Goal: Task Accomplishment & Management: Complete application form

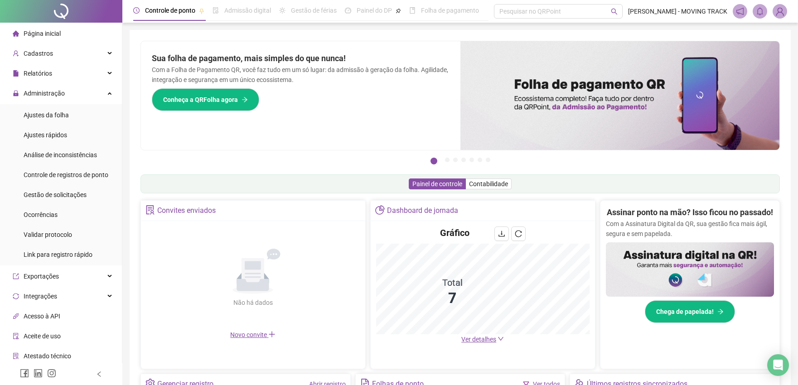
click at [46, 189] on div "Gestão de solicitações" at bounding box center [55, 195] width 63 height 18
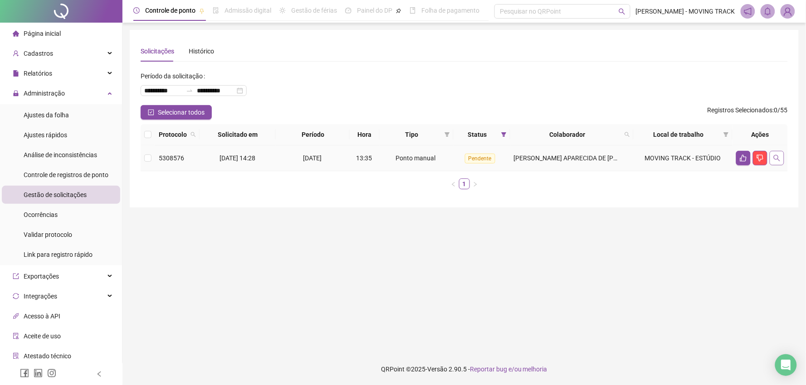
click at [782, 164] on button "button" at bounding box center [776, 158] width 15 height 15
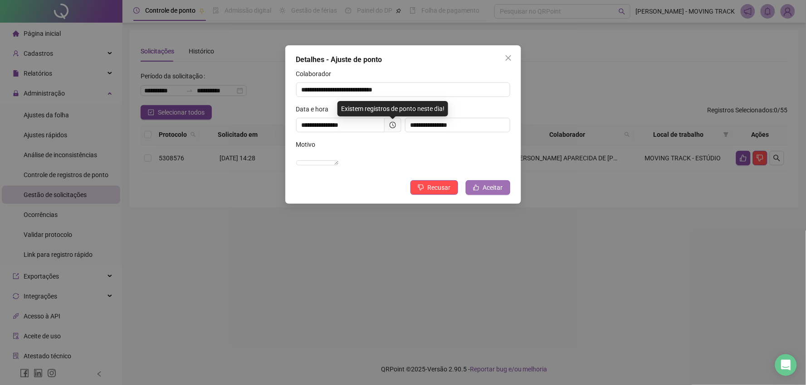
click at [469, 192] on button "Aceitar" at bounding box center [488, 187] width 44 height 15
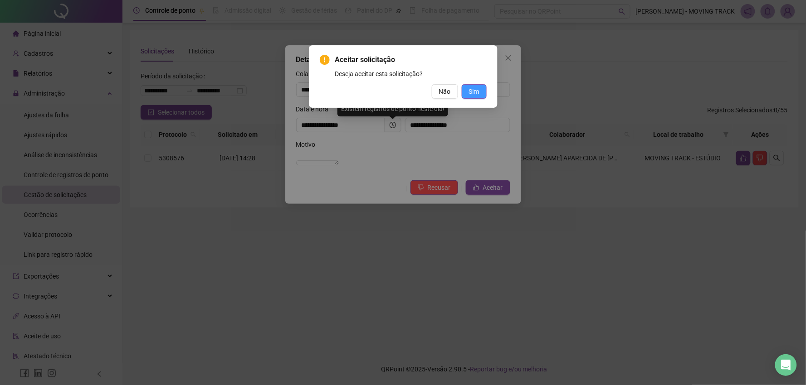
click at [476, 92] on span "Sim" at bounding box center [474, 92] width 10 height 10
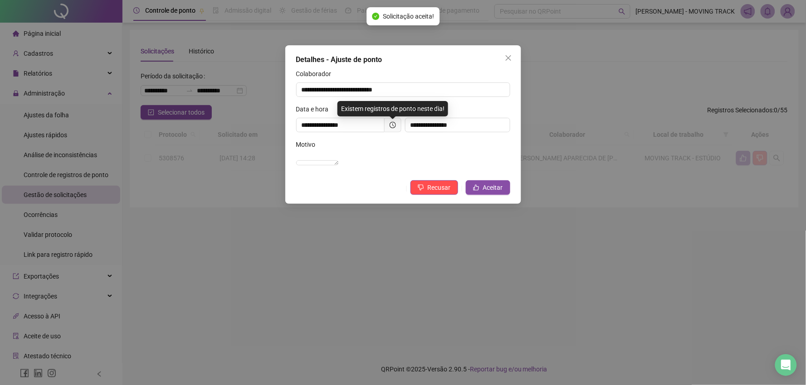
click at [63, 17] on div "**********" at bounding box center [403, 192] width 806 height 385
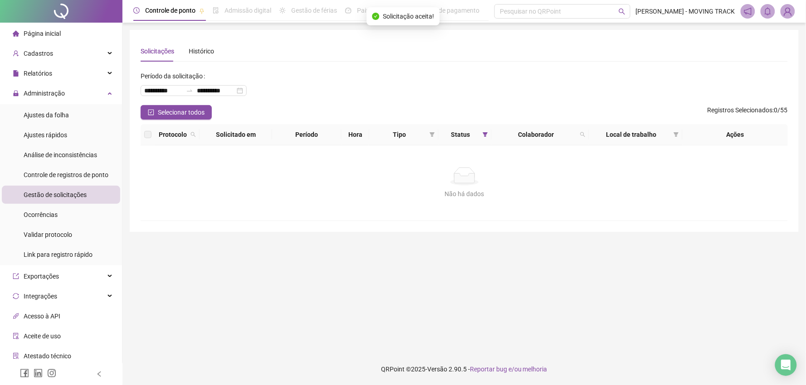
click at [61, 18] on div at bounding box center [61, 11] width 122 height 23
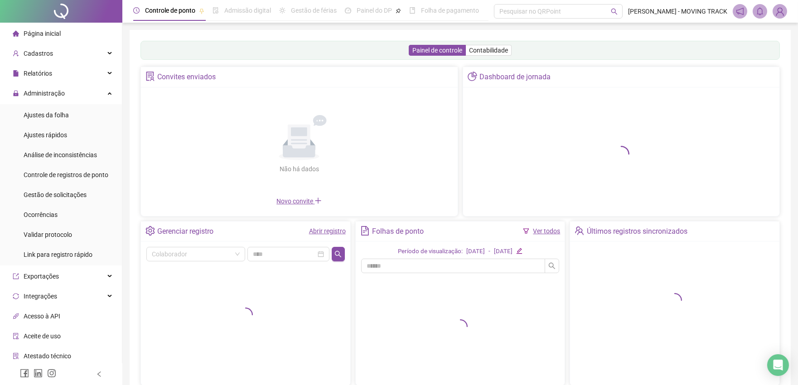
click at [332, 232] on link "Abrir registro" at bounding box center [327, 231] width 37 height 7
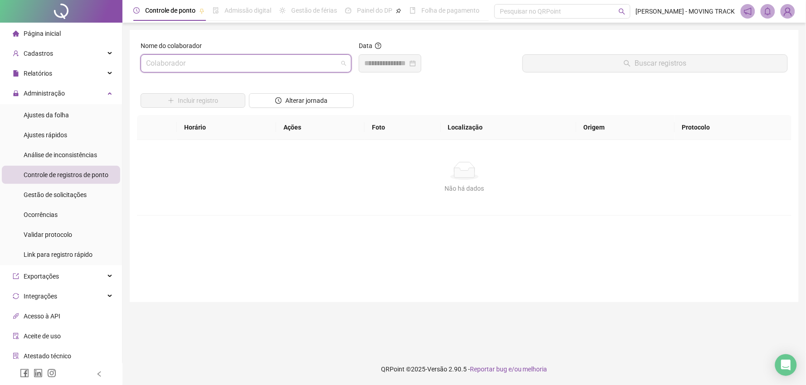
click at [189, 65] on input "search" at bounding box center [242, 63] width 192 height 17
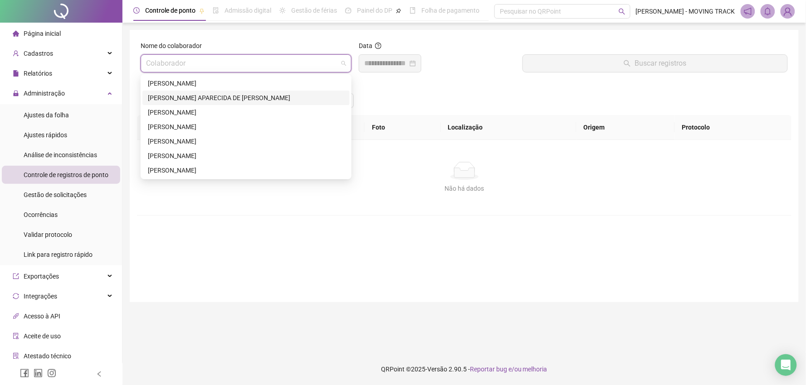
click at [162, 100] on div "[PERSON_NAME] APARECIDA DE [PERSON_NAME]" at bounding box center [246, 98] width 196 height 10
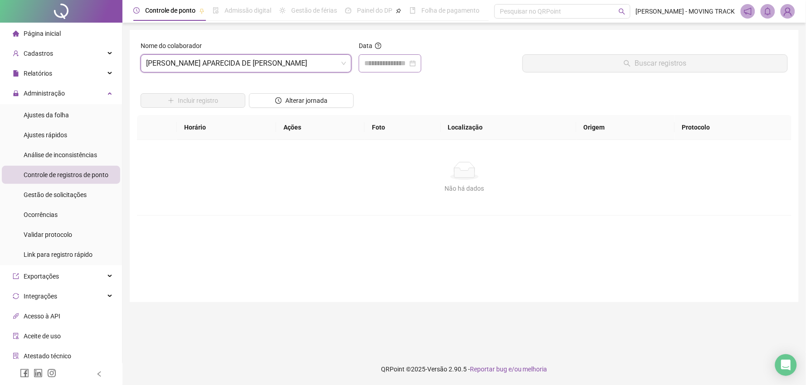
click at [398, 57] on div at bounding box center [390, 63] width 63 height 18
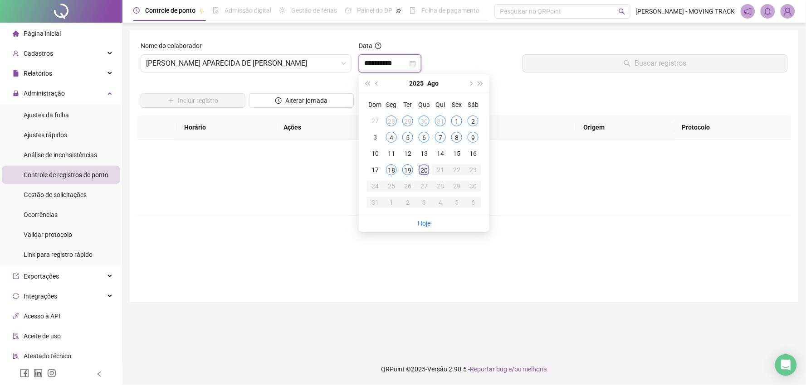
type input "**********"
click at [423, 165] on div "20" at bounding box center [423, 170] width 11 height 11
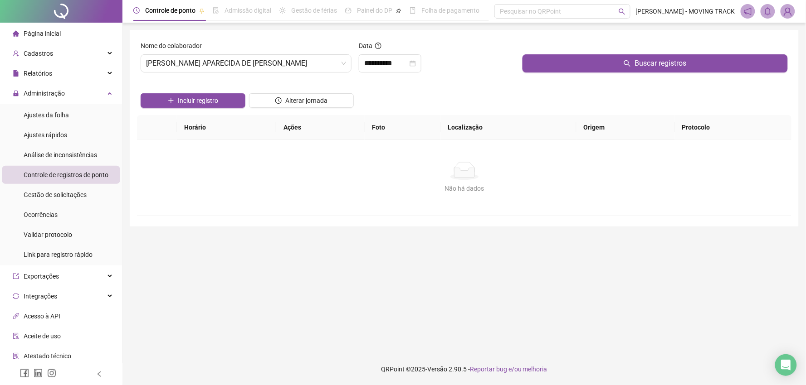
click at [571, 73] on div "Buscar registros" at bounding box center [655, 60] width 272 height 39
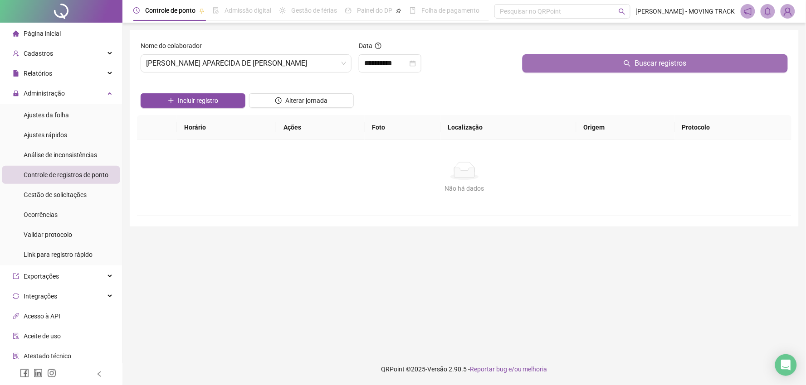
click at [571, 62] on button "Buscar registros" at bounding box center [654, 63] width 265 height 18
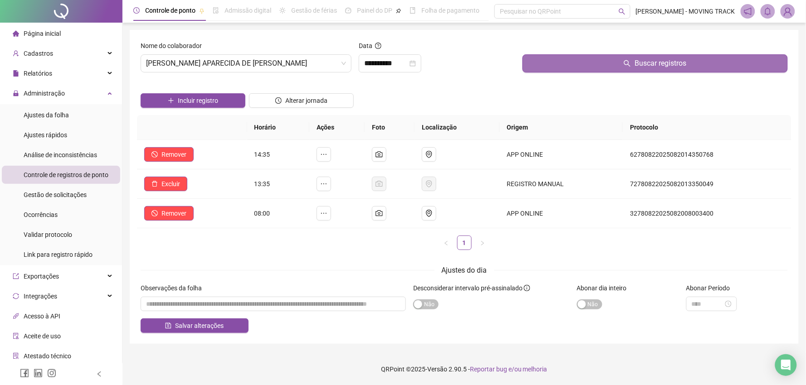
click at [571, 62] on button "Buscar registros" at bounding box center [654, 63] width 265 height 18
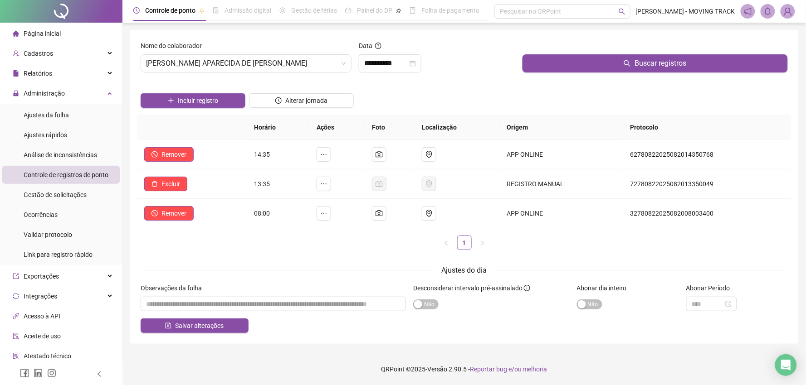
click at [49, 19] on div at bounding box center [61, 11] width 122 height 23
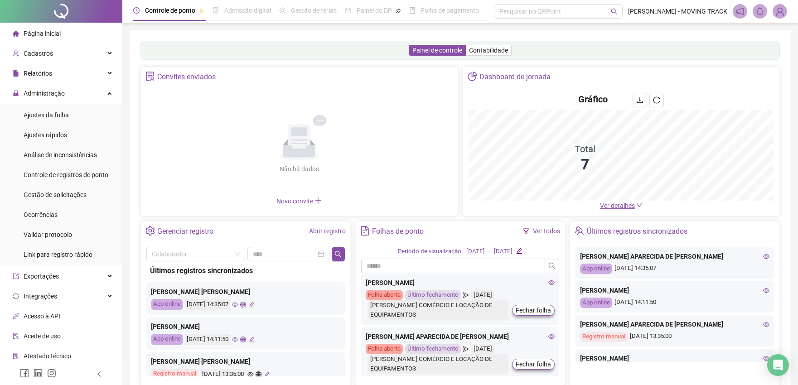
click at [330, 234] on link "Abrir registro" at bounding box center [327, 231] width 37 height 7
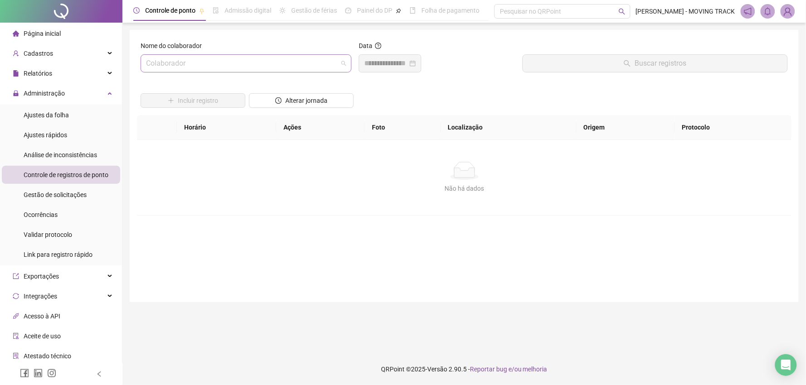
click at [220, 65] on input "search" at bounding box center [242, 63] width 192 height 17
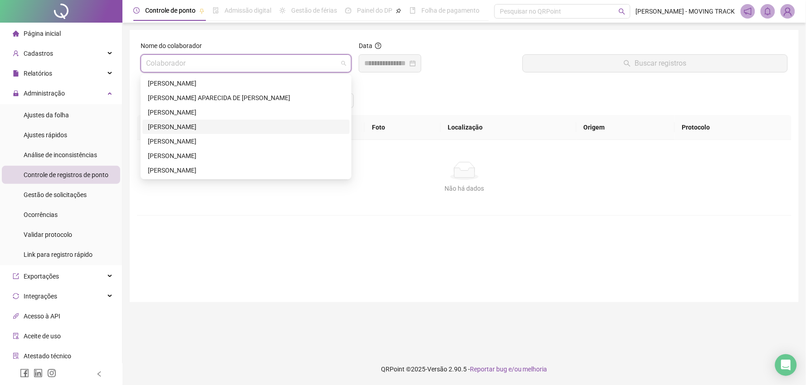
click at [180, 121] on div "[PERSON_NAME]" at bounding box center [245, 127] width 207 height 15
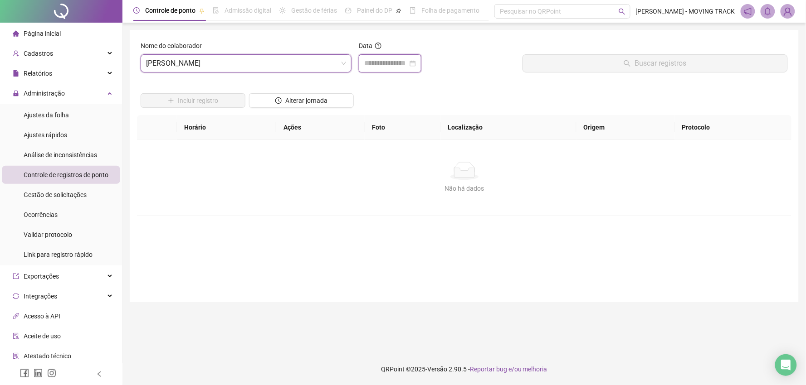
click at [370, 62] on input at bounding box center [386, 63] width 44 height 11
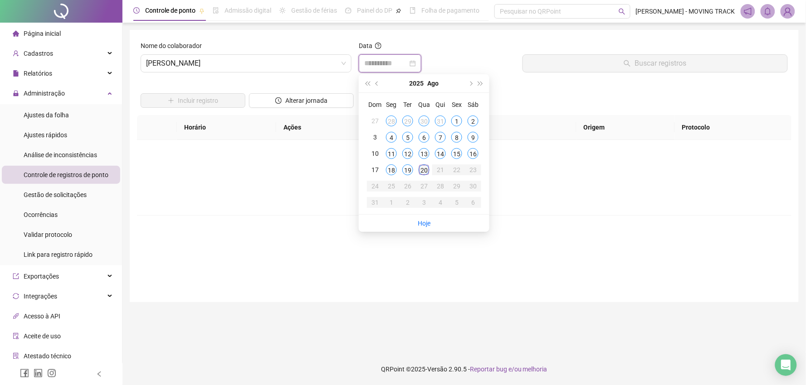
type input "**********"
click at [428, 168] on div "20" at bounding box center [423, 170] width 11 height 11
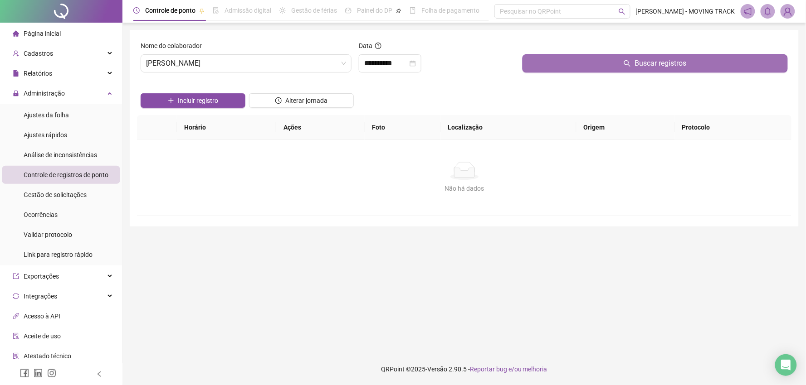
click at [556, 71] on button "Buscar registros" at bounding box center [654, 63] width 265 height 18
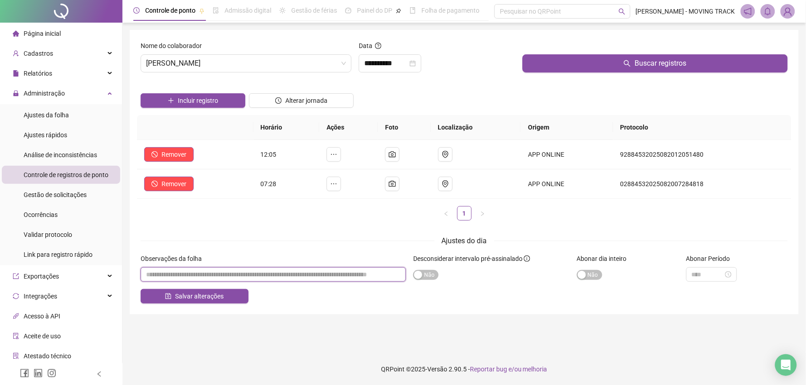
click at [275, 278] on input "textarea" at bounding box center [273, 275] width 265 height 15
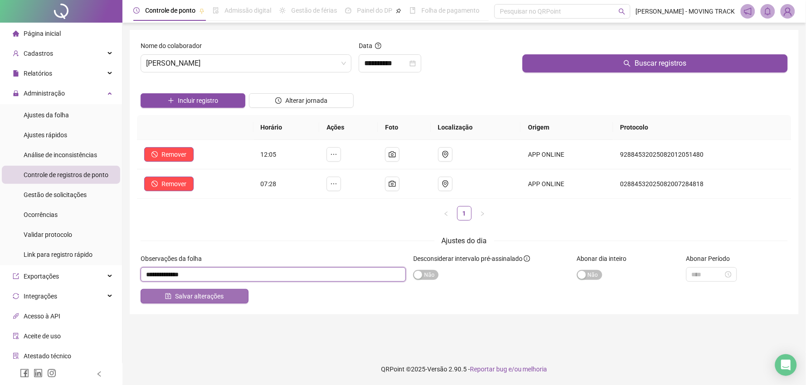
type input "**********"
click at [230, 298] on button "Salvar alterações" at bounding box center [195, 296] width 108 height 15
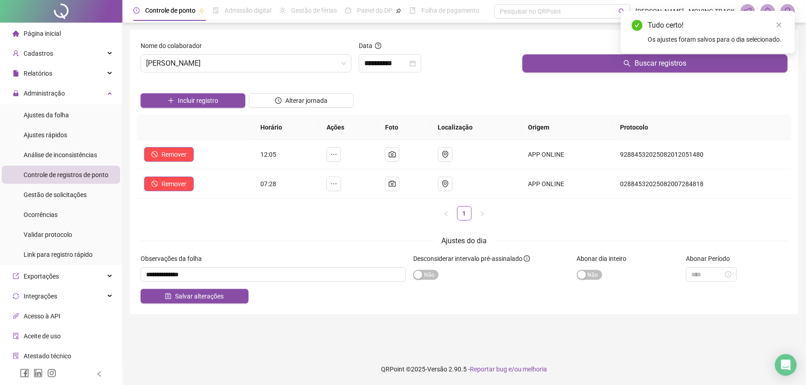
click at [44, 18] on div at bounding box center [61, 11] width 122 height 23
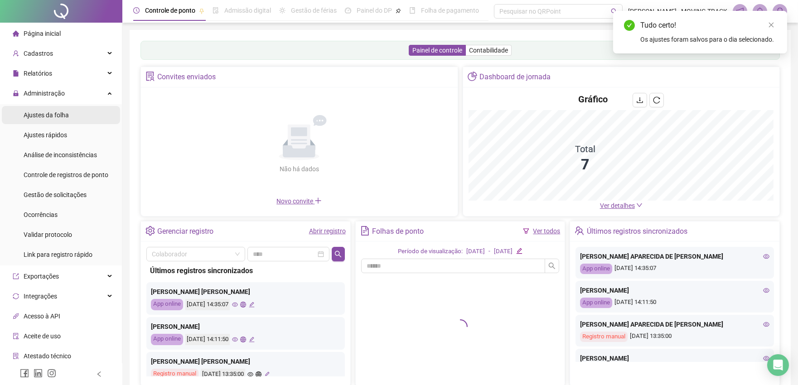
click at [55, 107] on div "Ajustes da folha" at bounding box center [46, 115] width 45 height 18
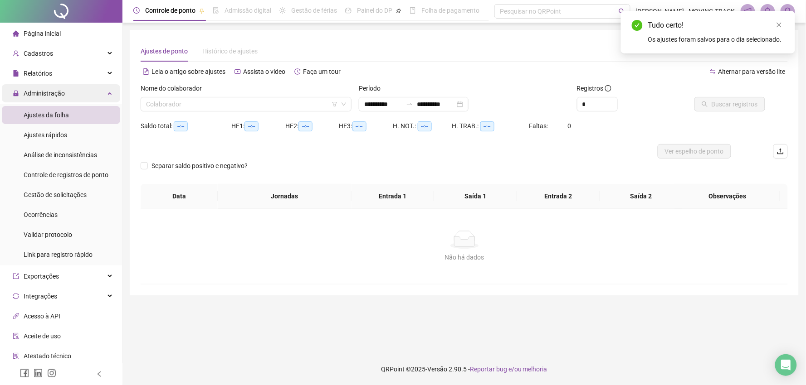
type input "**********"
click at [51, 92] on span "Administração" at bounding box center [44, 93] width 41 height 7
click at [44, 56] on span "Cadastros" at bounding box center [38, 53] width 29 height 7
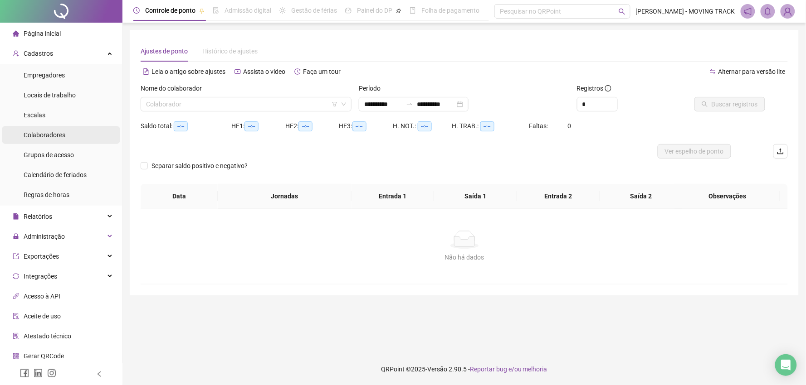
click at [30, 133] on span "Colaboradores" at bounding box center [45, 134] width 42 height 7
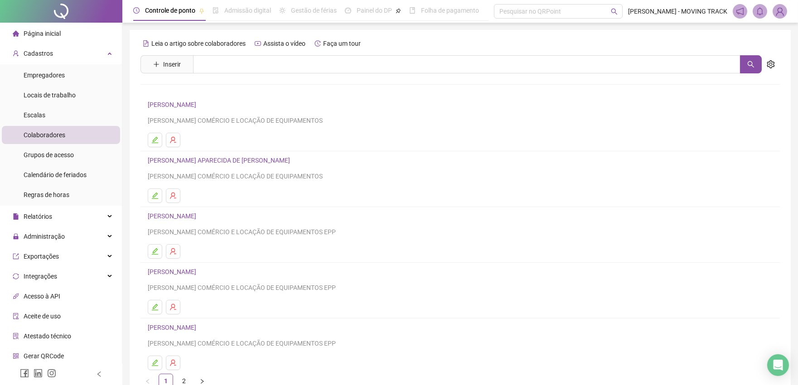
click at [159, 55] on span "Inserir" at bounding box center [167, 64] width 53 height 18
click at [157, 58] on button "Inserir" at bounding box center [167, 64] width 42 height 15
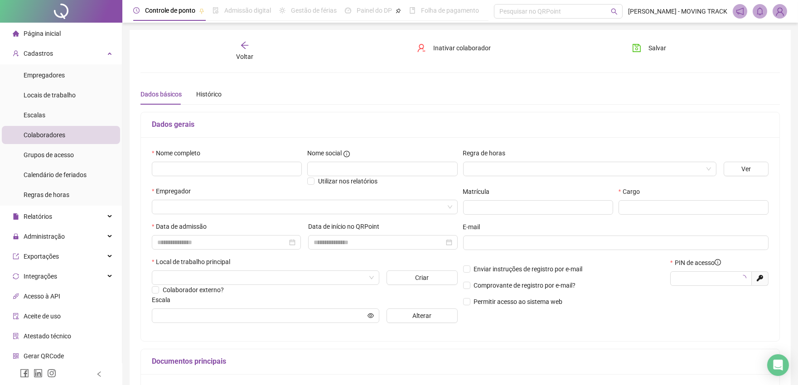
type input "*****"
click at [204, 166] on input "text" at bounding box center [227, 169] width 150 height 15
type input "**********"
click at [476, 168] on input "search" at bounding box center [586, 169] width 234 height 14
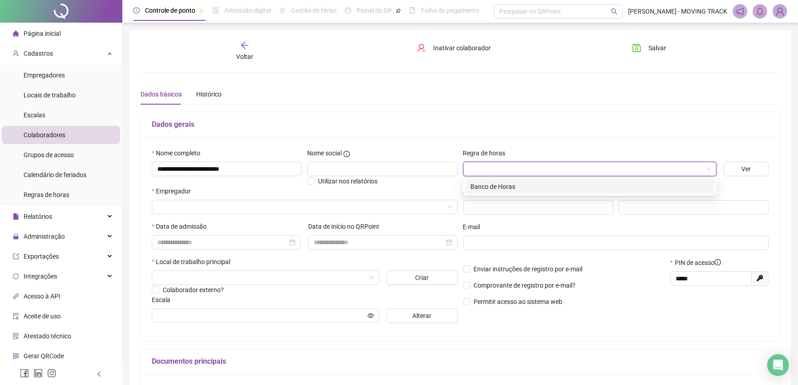
click at [478, 191] on div "Banco de Horas" at bounding box center [590, 187] width 239 height 10
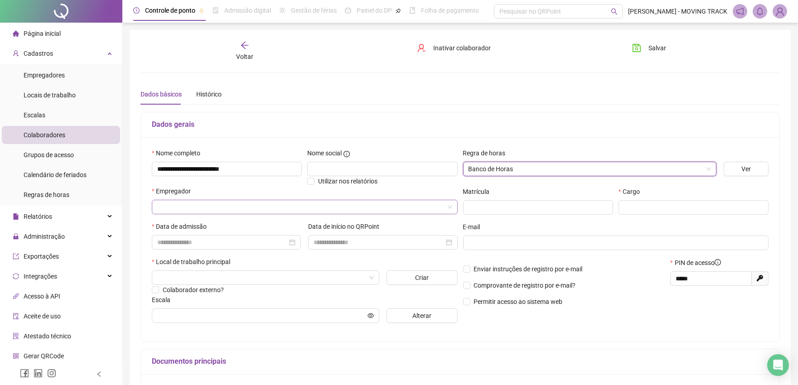
click at [241, 202] on input "search" at bounding box center [300, 207] width 287 height 14
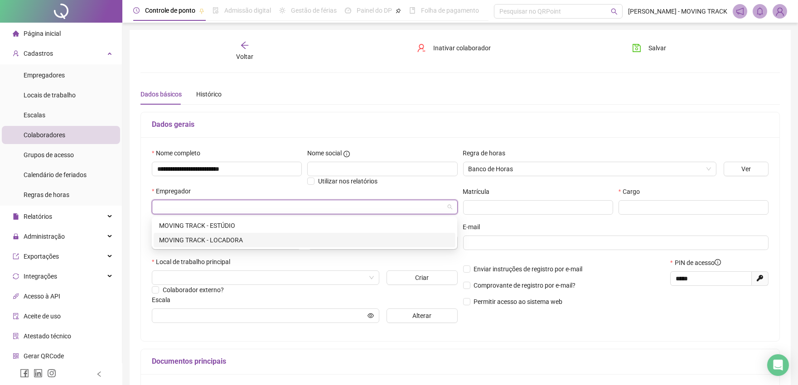
click at [225, 239] on div "MOVING TRACK - LOCADORA" at bounding box center [304, 240] width 291 height 10
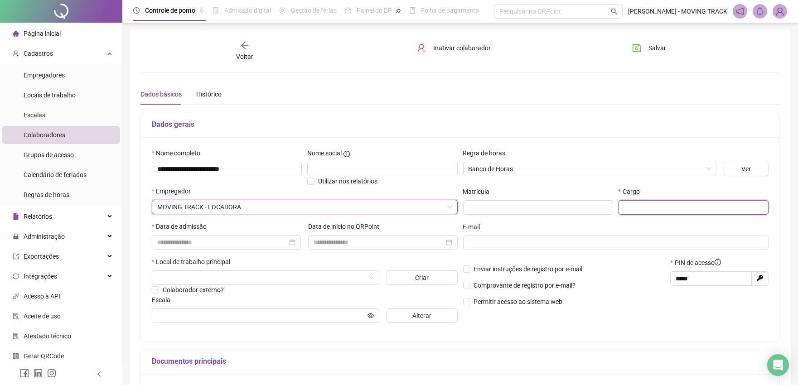
click at [648, 203] on input "text" at bounding box center [694, 207] width 150 height 15
type input "**********"
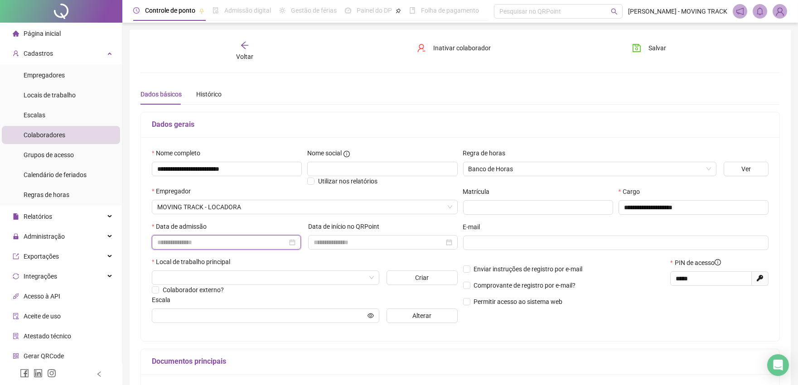
click at [192, 243] on input at bounding box center [222, 243] width 130 height 10
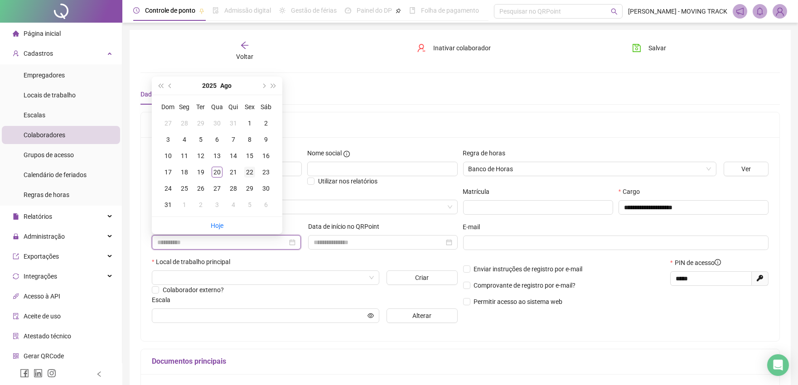
type input "**********"
click at [248, 173] on div "22" at bounding box center [249, 172] width 11 height 11
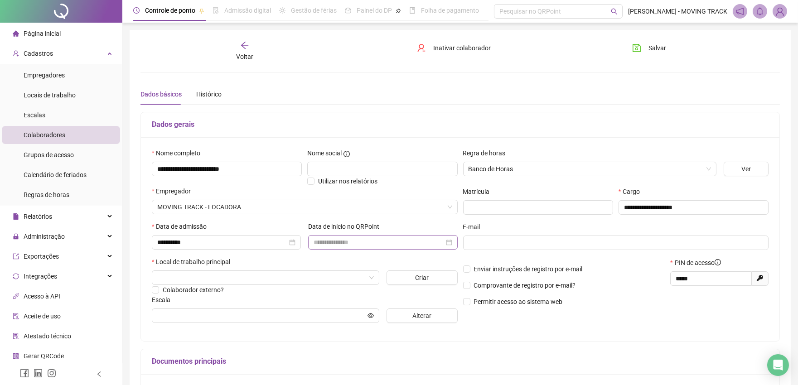
click at [344, 248] on div at bounding box center [382, 242] width 149 height 15
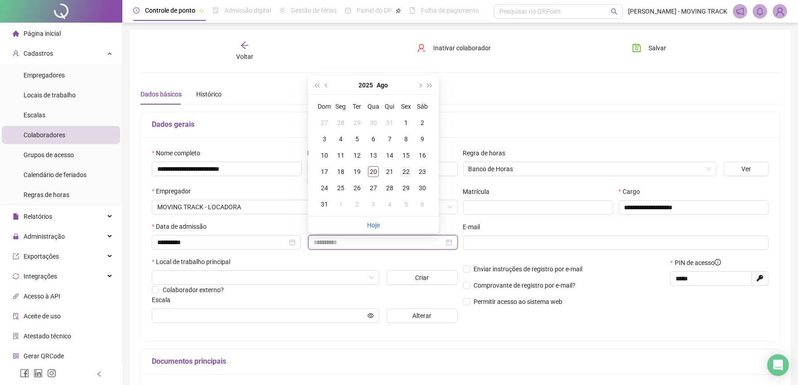
type input "**********"
click at [405, 166] on div "22" at bounding box center [406, 171] width 11 height 11
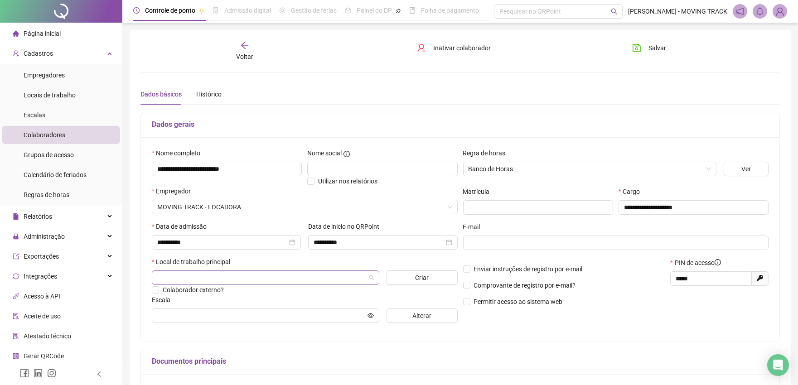
click at [224, 283] on input "search" at bounding box center [261, 278] width 209 height 14
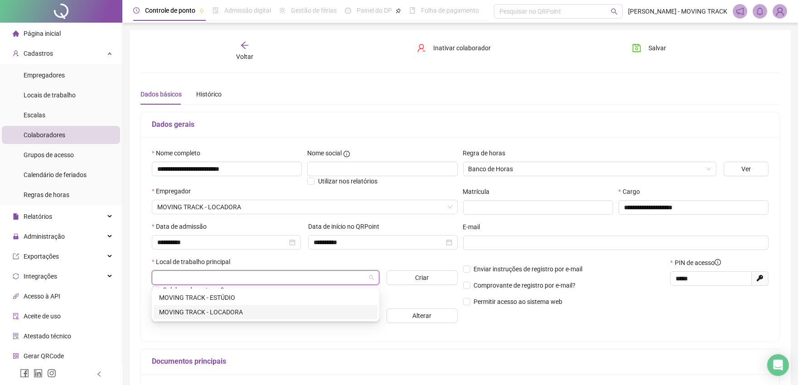
click at [218, 307] on div "MOVING TRACK - LOCADORA" at bounding box center [265, 312] width 213 height 10
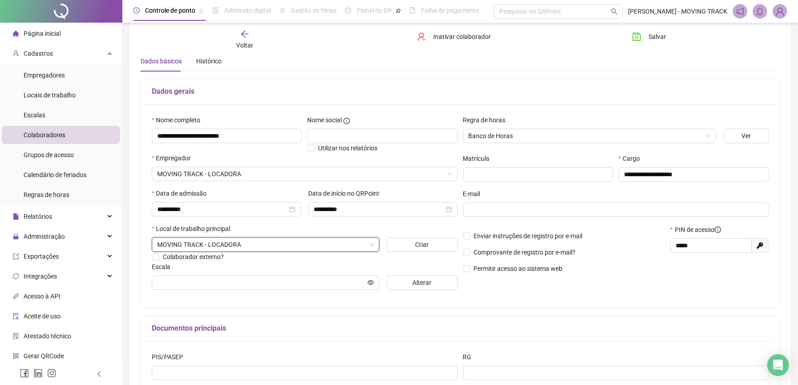
scroll to position [50, 0]
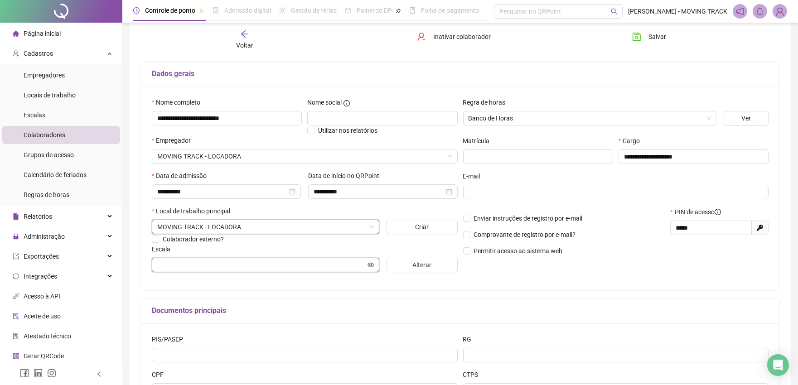
click at [219, 264] on input "text" at bounding box center [261, 265] width 209 height 10
click at [419, 270] on span "Alterar" at bounding box center [422, 265] width 19 height 10
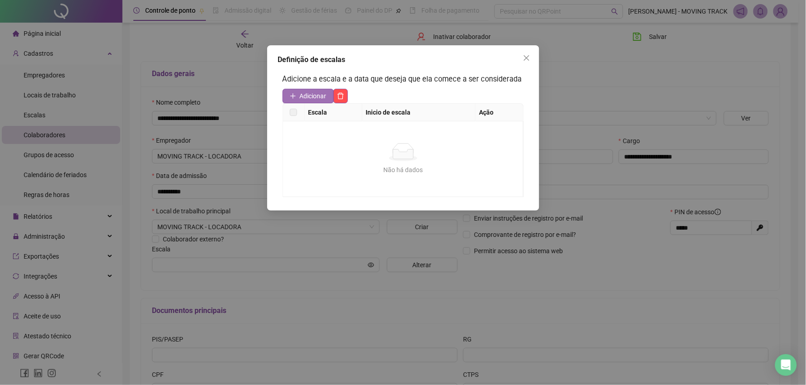
click at [313, 93] on span "Adicionar" at bounding box center [313, 96] width 27 height 10
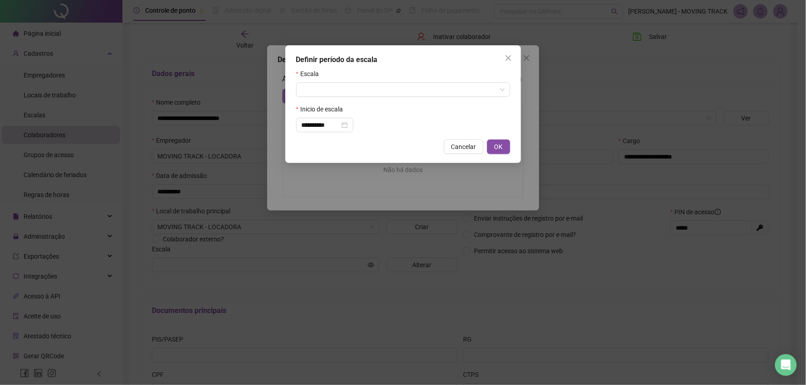
click at [313, 93] on input "search" at bounding box center [399, 90] width 195 height 14
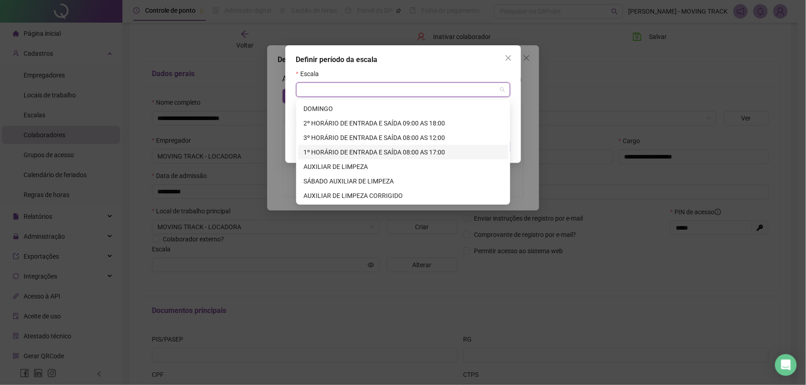
click at [325, 152] on div "1º HORÁRIO DE ENTRADA E SAÍDA 08:00 AS 17:00" at bounding box center [402, 152] width 199 height 10
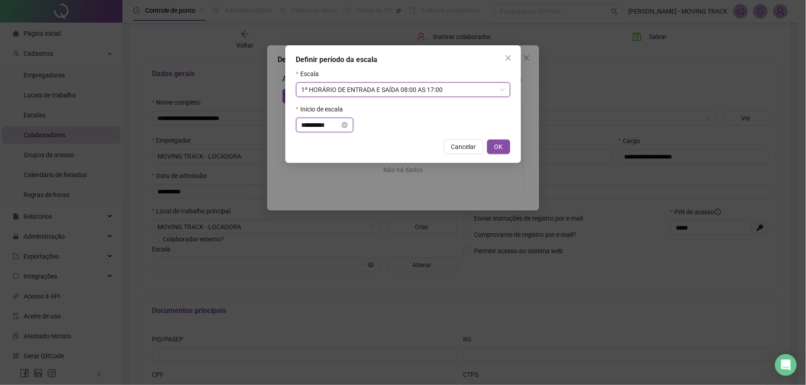
click at [330, 130] on input "**********" at bounding box center [321, 125] width 38 height 10
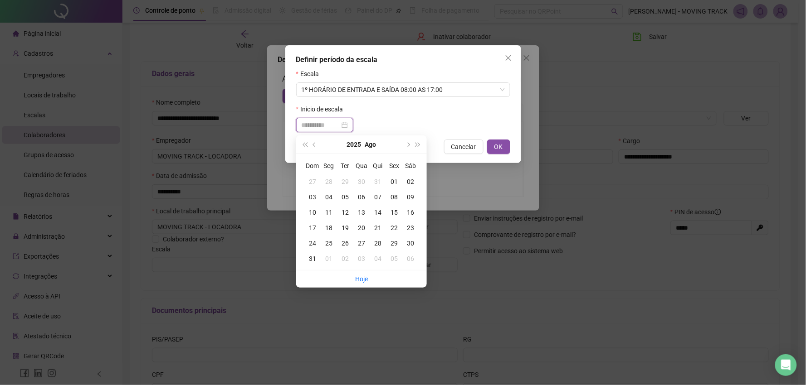
type input "**********"
click at [396, 224] on div "22" at bounding box center [394, 228] width 16 height 10
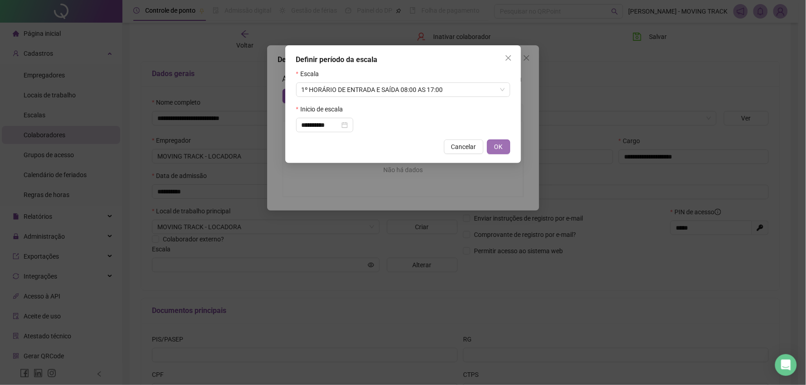
click at [492, 153] on button "OK" at bounding box center [498, 147] width 23 height 15
type input "**********"
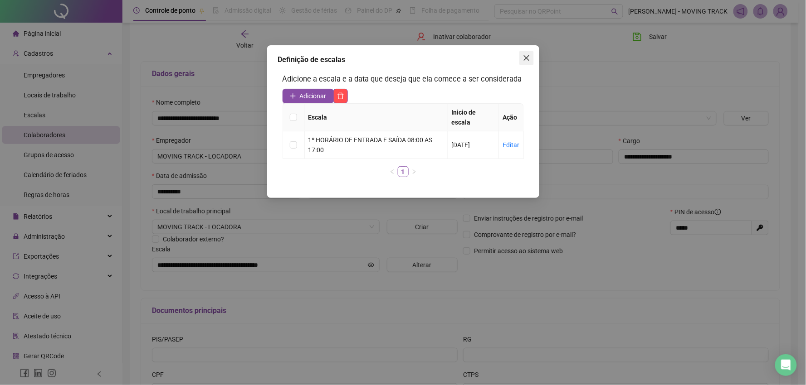
click at [529, 61] on icon "close" at bounding box center [526, 57] width 7 height 7
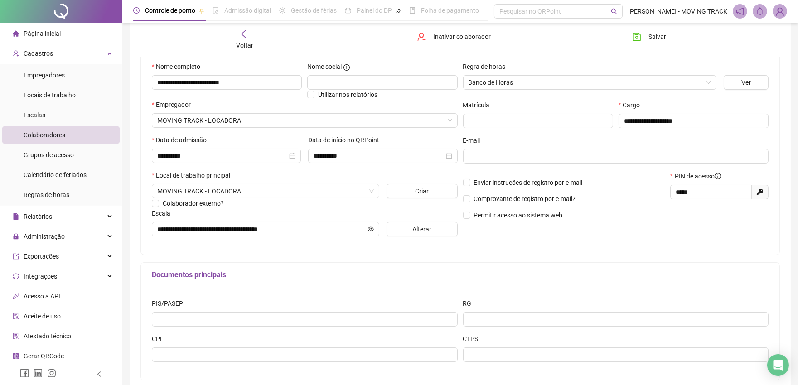
scroll to position [134, 0]
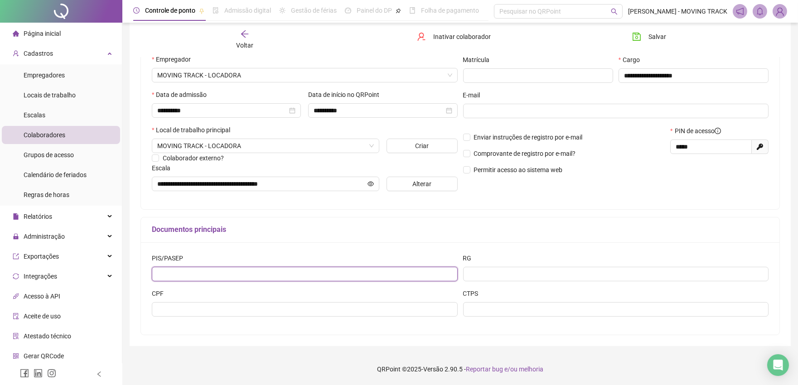
click at [195, 280] on input "text" at bounding box center [305, 274] width 306 height 15
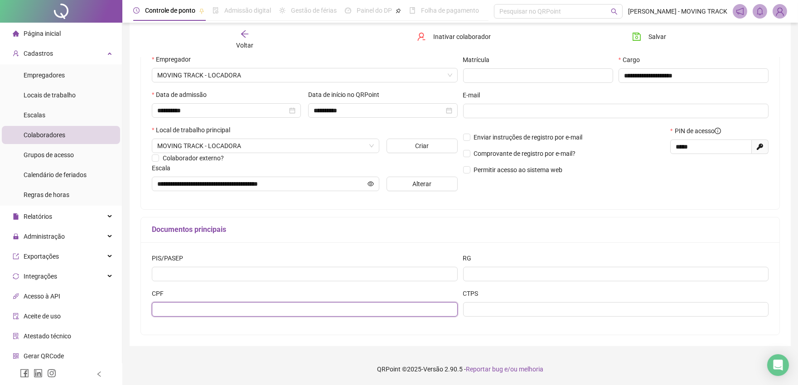
click at [169, 313] on input "text" at bounding box center [305, 309] width 306 height 15
type input "**********"
click at [165, 346] on div "**********" at bounding box center [461, 122] width 662 height 448
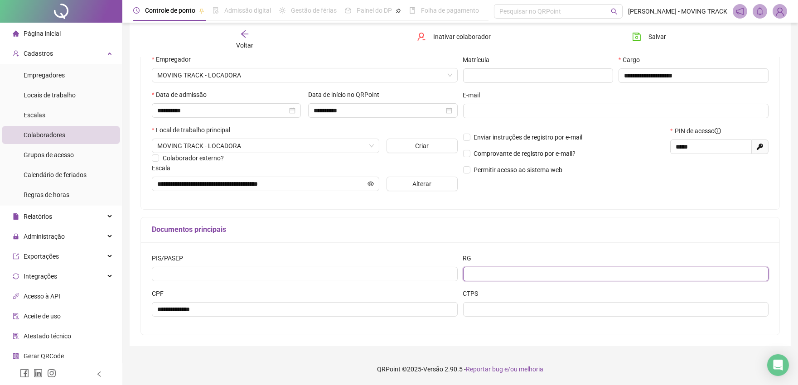
click at [503, 278] on input "text" at bounding box center [616, 274] width 306 height 15
type input "**********"
click at [520, 231] on h5 "Documentos principais" at bounding box center [460, 229] width 617 height 11
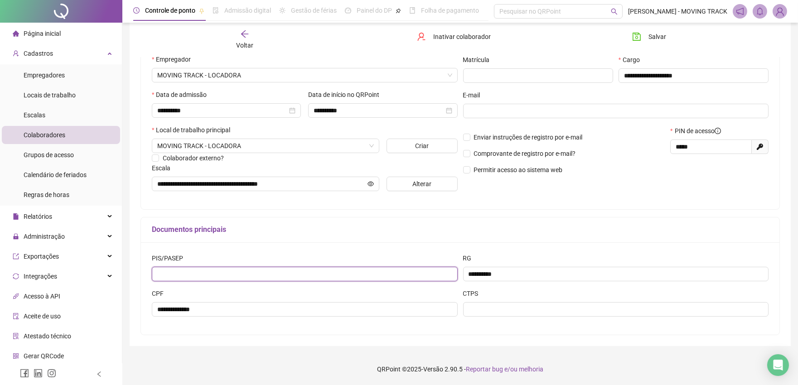
click at [206, 275] on input "text" at bounding box center [305, 274] width 306 height 15
type input "**********"
click at [302, 237] on div "Documentos principais" at bounding box center [460, 230] width 639 height 25
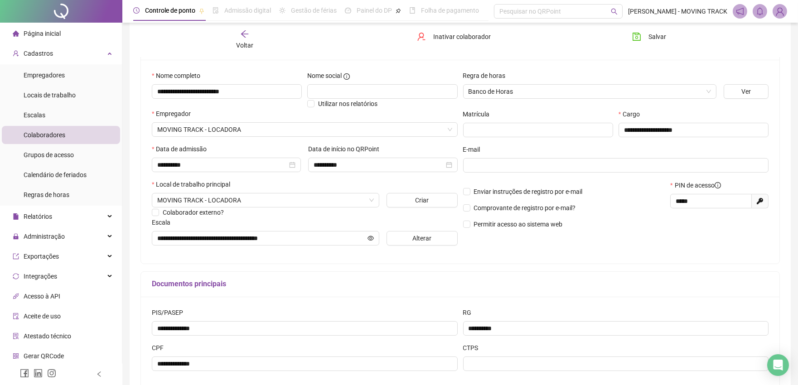
scroll to position [33, 0]
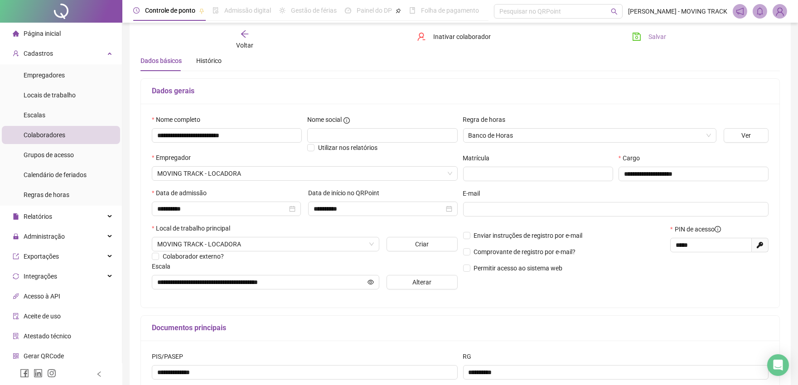
click at [635, 36] on icon "save" at bounding box center [637, 36] width 9 height 9
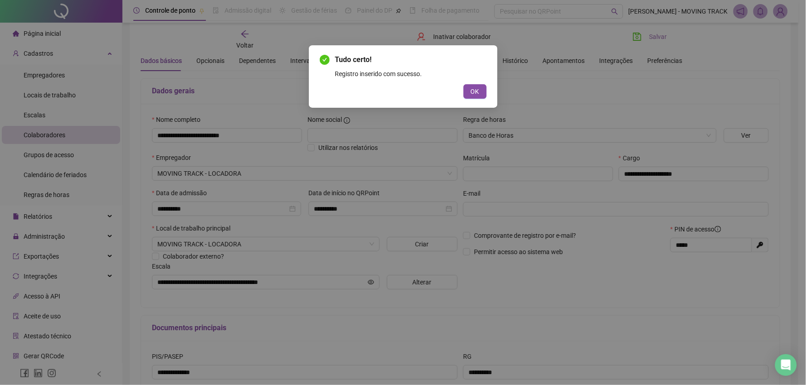
click at [468, 100] on div "Tudo certo! Registro inserido com sucesso. OK" at bounding box center [403, 76] width 189 height 63
click at [468, 93] on button "OK" at bounding box center [474, 91] width 23 height 15
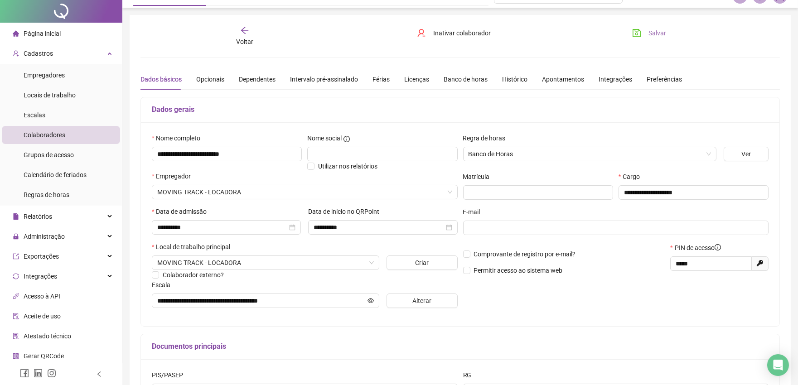
scroll to position [0, 0]
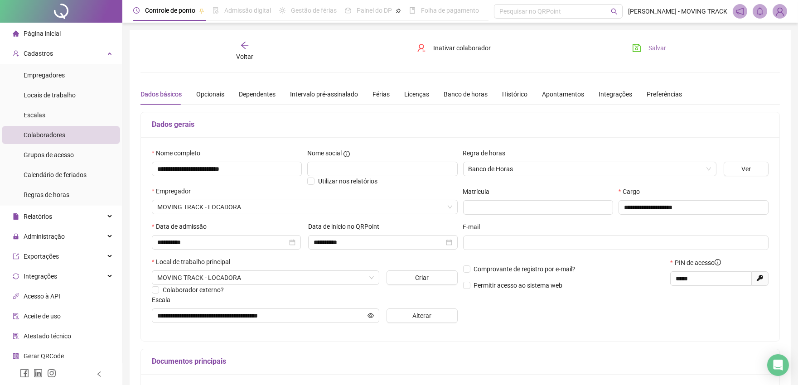
click at [234, 55] on div "Voltar" at bounding box center [245, 51] width 101 height 21
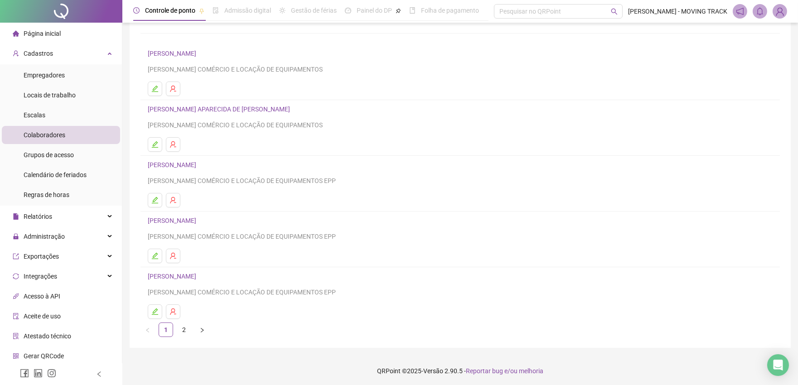
scroll to position [53, 0]
click at [186, 325] on link "2" at bounding box center [184, 328] width 14 height 14
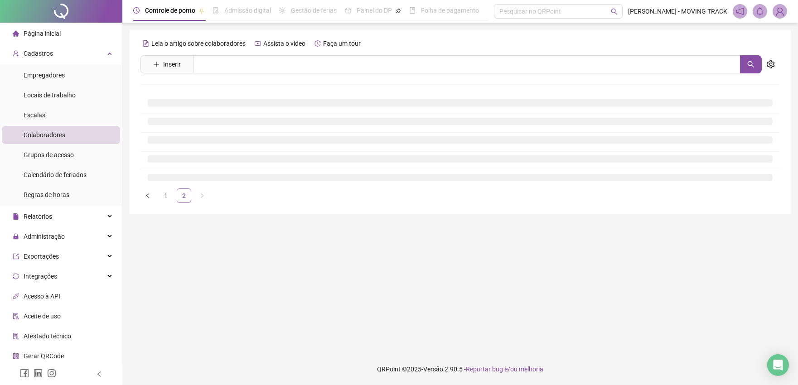
scroll to position [0, 0]
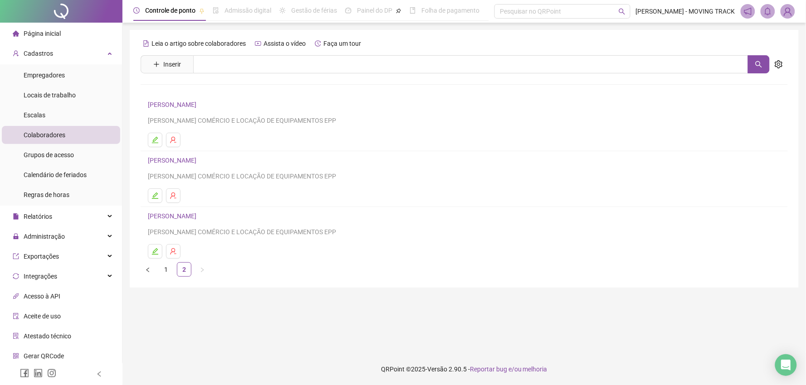
click at [57, 15] on div at bounding box center [61, 11] width 122 height 23
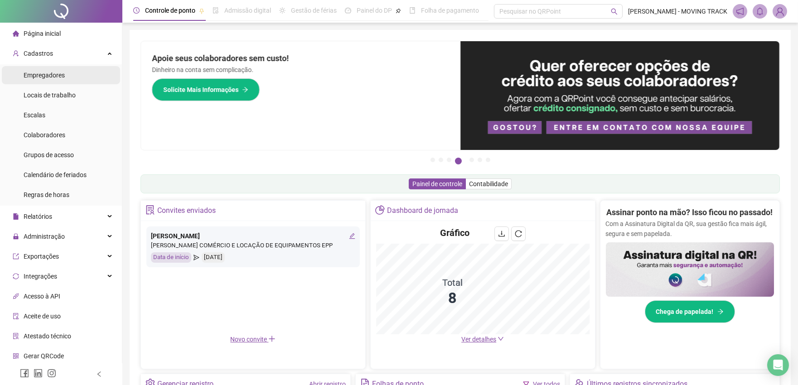
click at [44, 70] on div "Empregadores" at bounding box center [44, 75] width 41 height 18
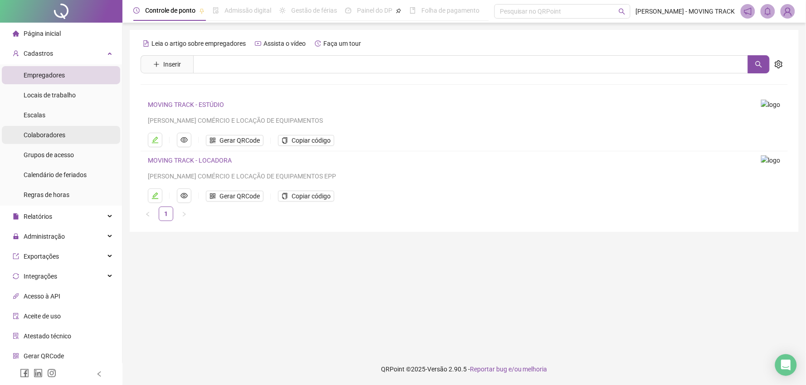
click at [30, 131] on span "Colaboradores" at bounding box center [45, 134] width 42 height 7
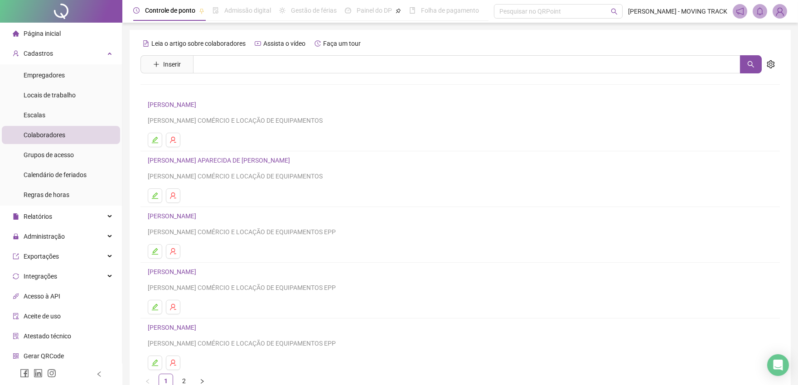
click at [184, 325] on link "[PERSON_NAME]" at bounding box center [173, 327] width 51 height 7
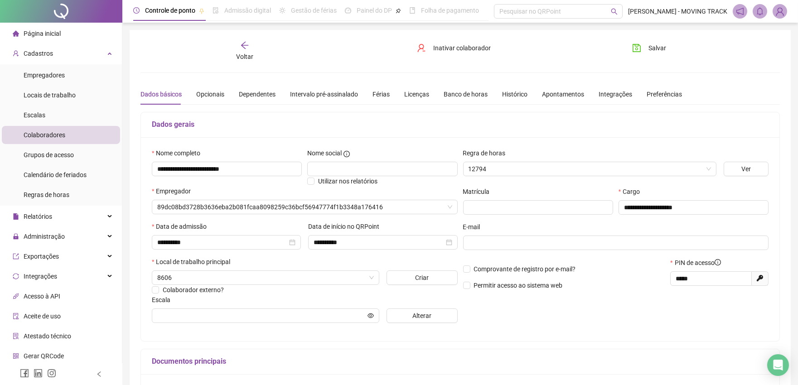
type input "**********"
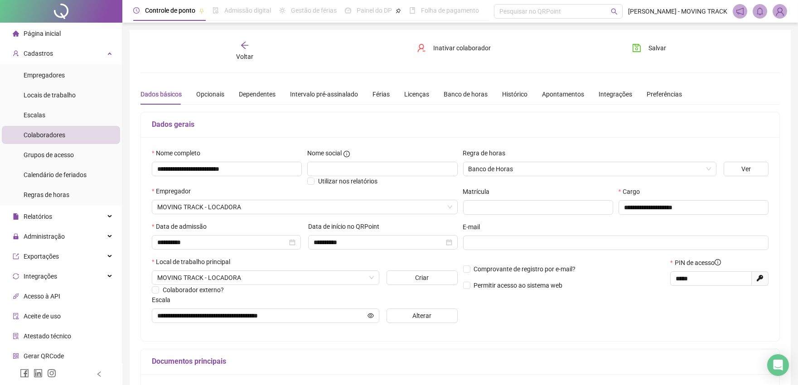
click at [159, 47] on div "Voltar Inativar colaborador [PERSON_NAME]" at bounding box center [460, 51] width 647 height 21
drag, startPoint x: 66, startPoint y: 12, endPoint x: 109, endPoint y: 4, distance: 43.9
click at [66, 12] on div at bounding box center [61, 11] width 122 height 23
